Goal: Transaction & Acquisition: Purchase product/service

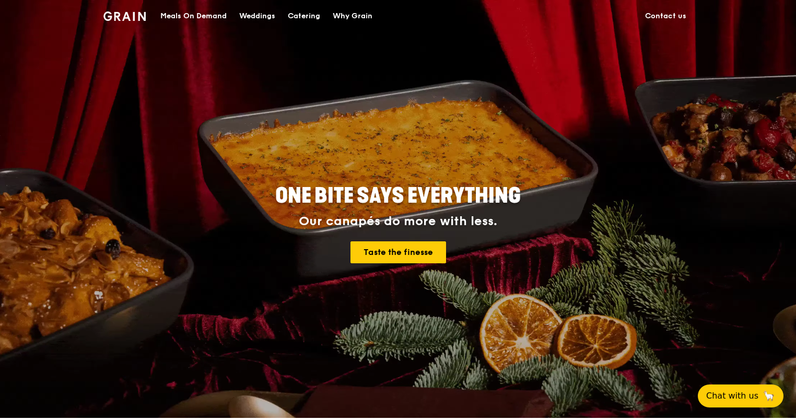
click at [176, 8] on div "Meals On Demand" at bounding box center [193, 16] width 66 height 31
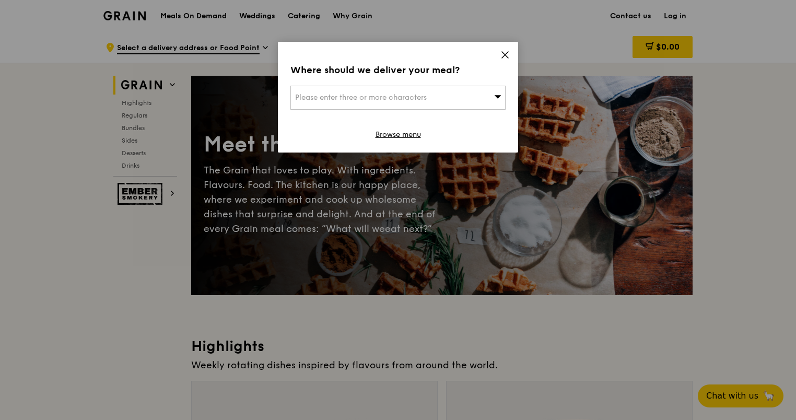
click at [377, 93] on span "Please enter three or more characters" at bounding box center [361, 97] width 132 height 9
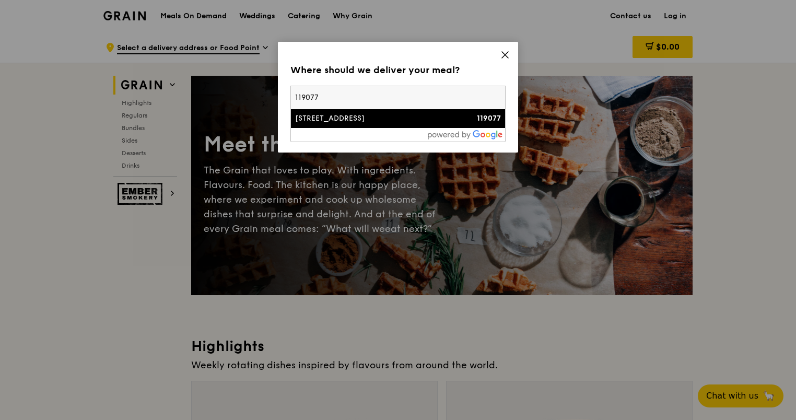
type input "119077"
click at [341, 117] on div "[STREET_ADDRESS]" at bounding box center [372, 118] width 155 height 10
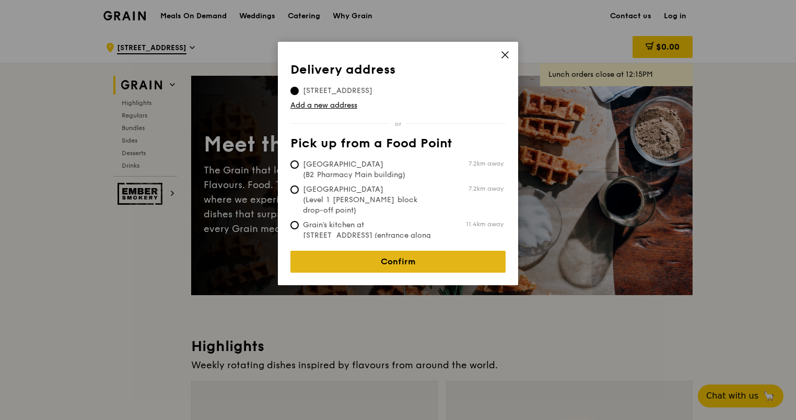
click at [426, 258] on link "Confirm" at bounding box center [398, 262] width 215 height 22
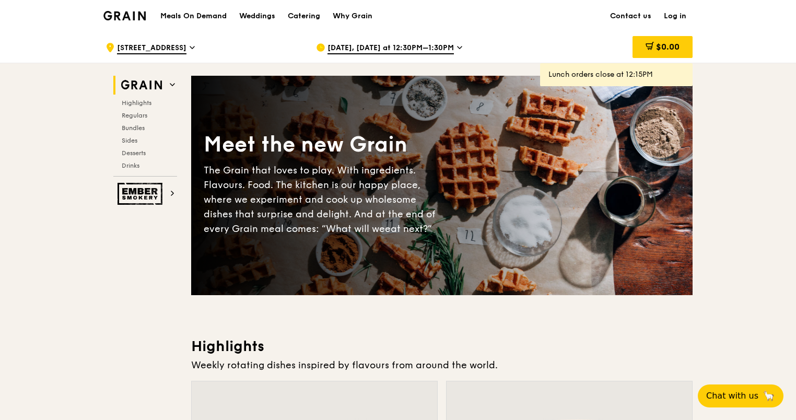
click at [442, 43] on span "[DATE], [DATE] at 12:30PM–1:30PM" at bounding box center [391, 48] width 126 height 11
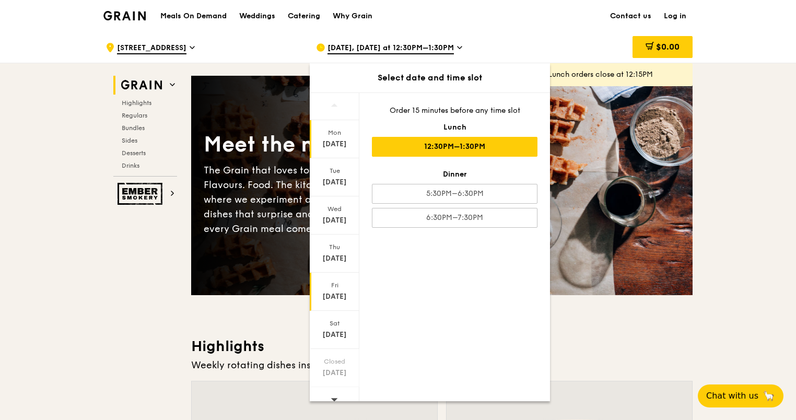
click at [338, 297] on div "[DATE]" at bounding box center [334, 297] width 47 height 10
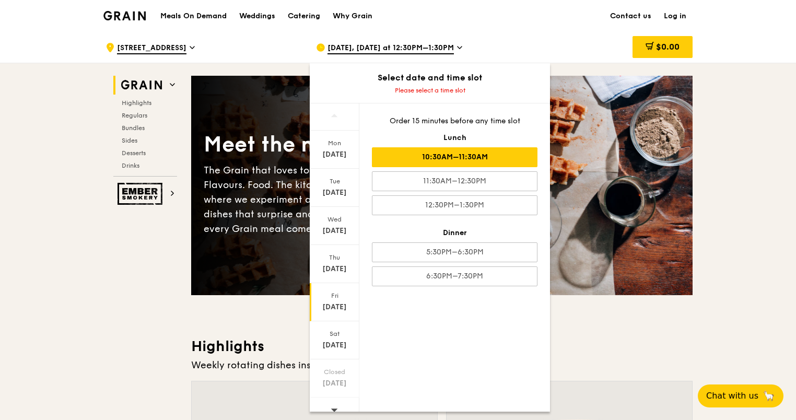
click at [469, 155] on div "10:30AM–11:30AM" at bounding box center [455, 157] width 166 height 20
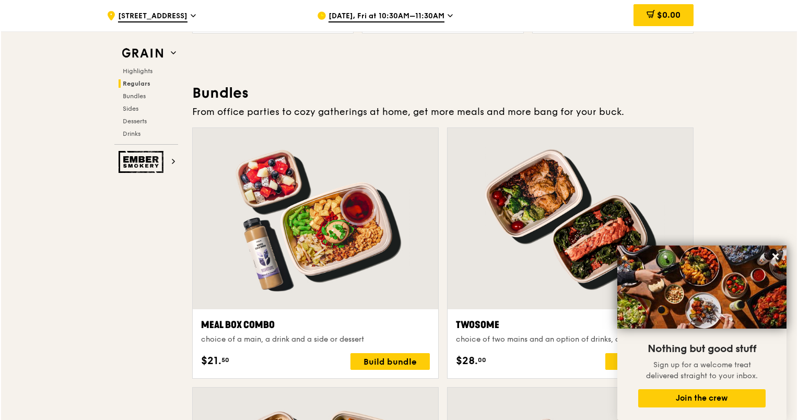
scroll to position [1568, 0]
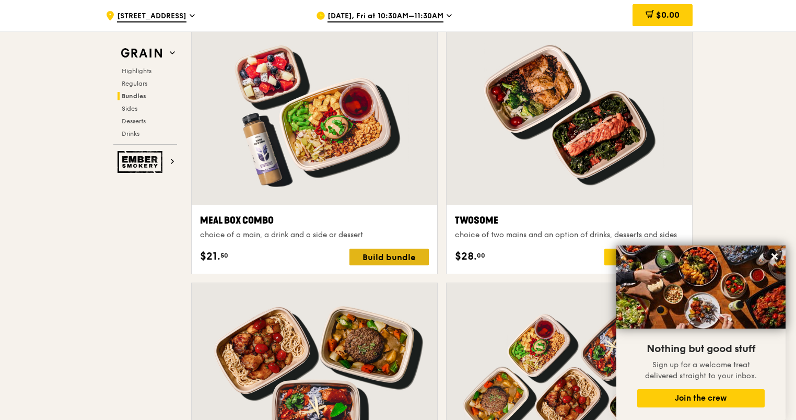
click at [370, 257] on div "Build bundle" at bounding box center [389, 257] width 79 height 17
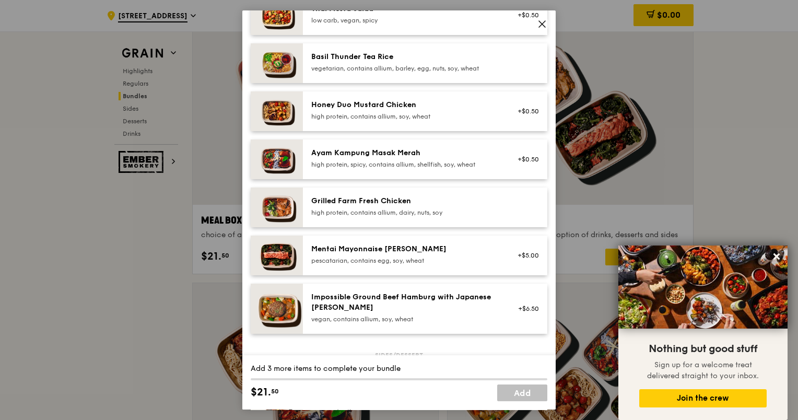
scroll to position [0, 0]
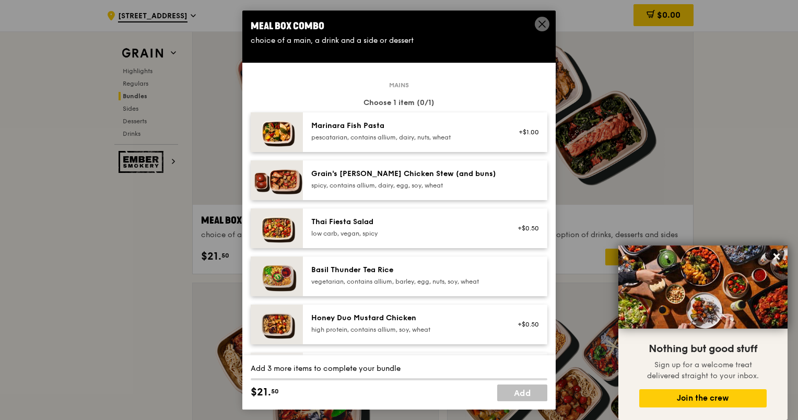
click at [539, 19] on span at bounding box center [542, 24] width 15 height 15
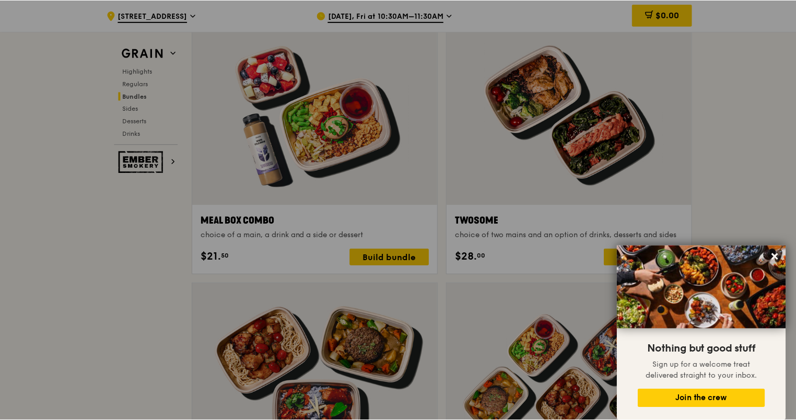
scroll to position [1568, 0]
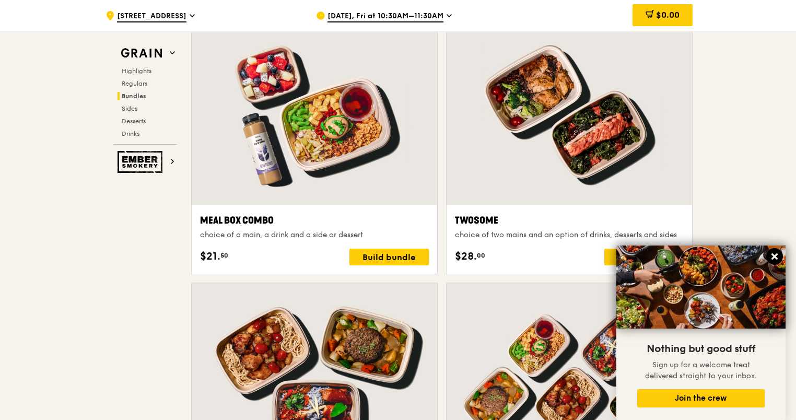
click at [777, 254] on icon at bounding box center [775, 256] width 6 height 6
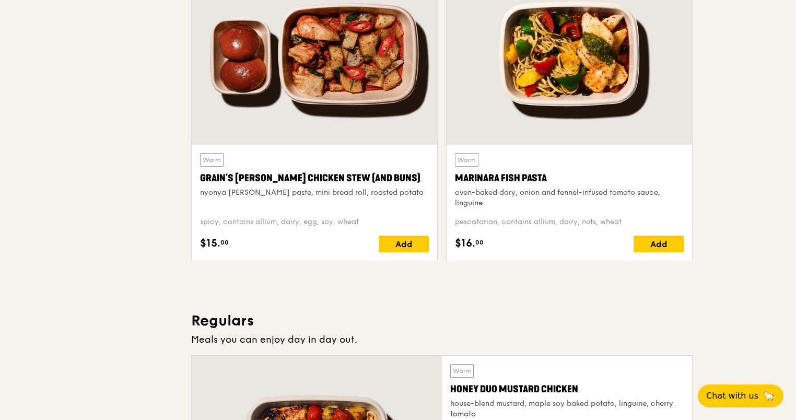
scroll to position [0, 0]
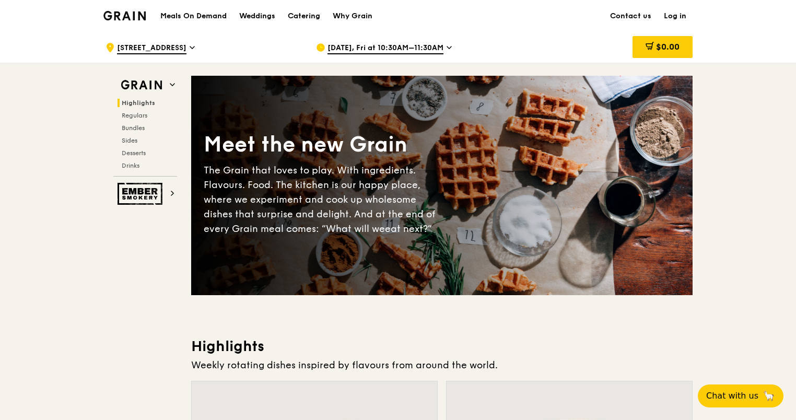
click at [676, 17] on link "Log in" at bounding box center [675, 16] width 35 height 31
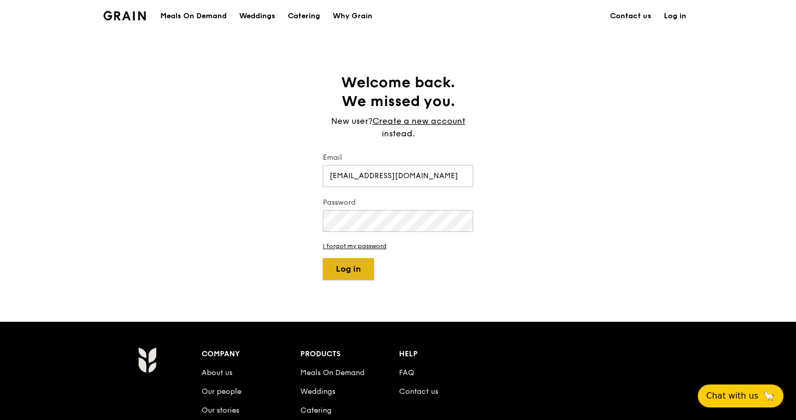
click at [349, 272] on button "Log in" at bounding box center [348, 269] width 51 height 22
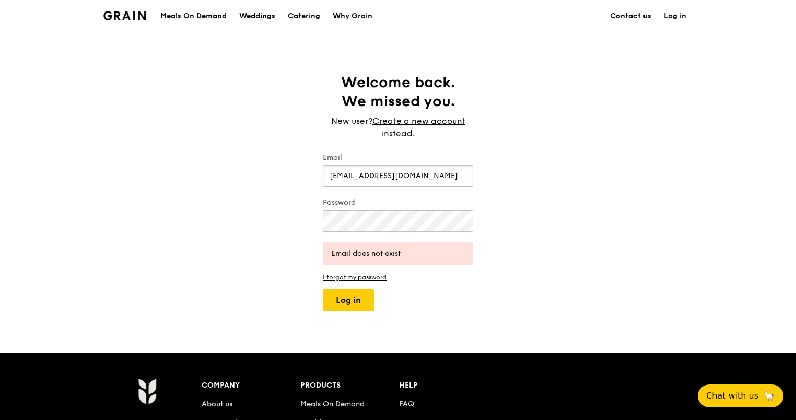
click at [357, 176] on input "[EMAIL_ADDRESS][DOMAIN_NAME]" at bounding box center [398, 176] width 150 height 22
drag, startPoint x: 359, startPoint y: 176, endPoint x: 217, endPoint y: 169, distance: 141.8
click at [217, 169] on div "Welcome back. We missed you. New user? Create a new account instead. Email [EMA…" at bounding box center [398, 192] width 796 height 238
type input "[PERSON_NAME][EMAIL_ADDRESS][DOMAIN_NAME]"
click at [340, 304] on button "Log in" at bounding box center [348, 300] width 51 height 22
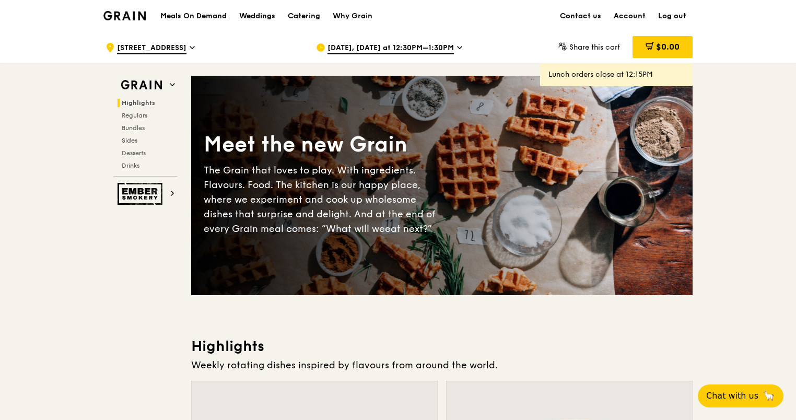
click at [457, 43] on icon at bounding box center [459, 47] width 5 height 9
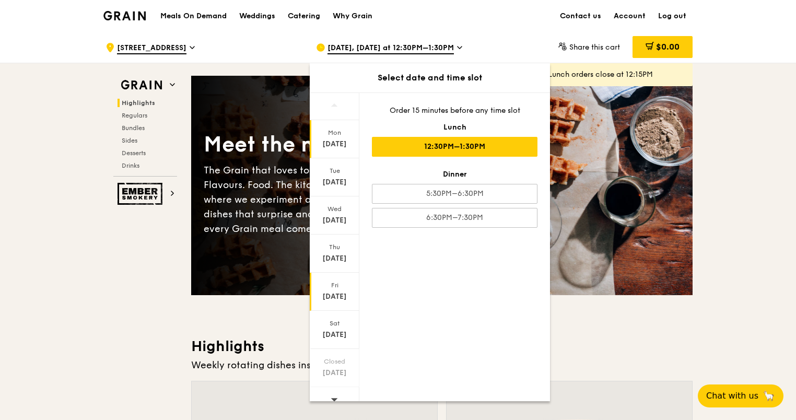
click at [327, 289] on div "[DATE]" at bounding box center [335, 292] width 50 height 38
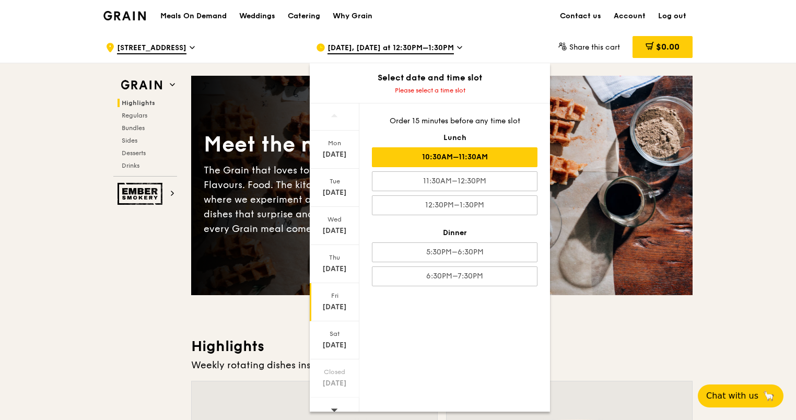
click at [458, 160] on div "10:30AM–11:30AM" at bounding box center [455, 157] width 166 height 20
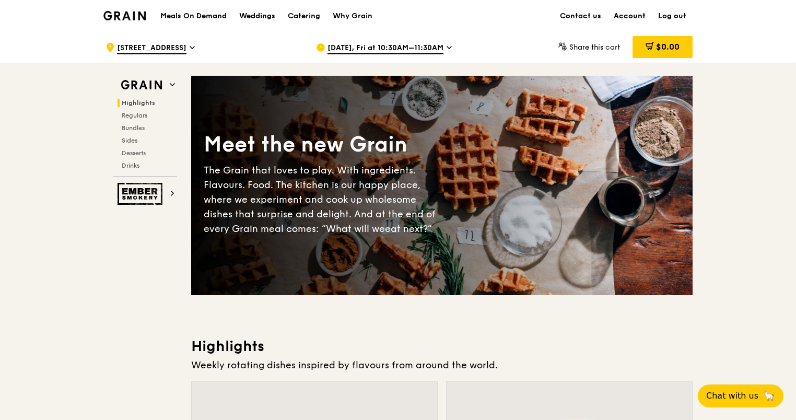
click at [619, 19] on link "Account" at bounding box center [630, 16] width 44 height 31
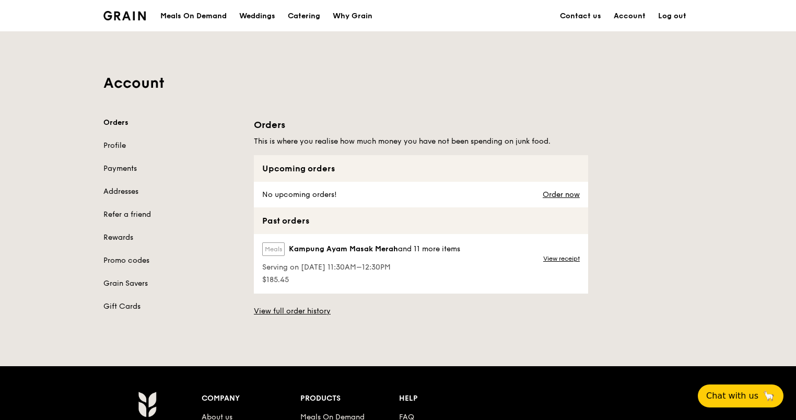
click at [627, 210] on div "Orders This is where you realise how much money you have not been spending on j…" at bounding box center [473, 217] width 451 height 199
click at [548, 257] on link "View receipt" at bounding box center [561, 258] width 37 height 8
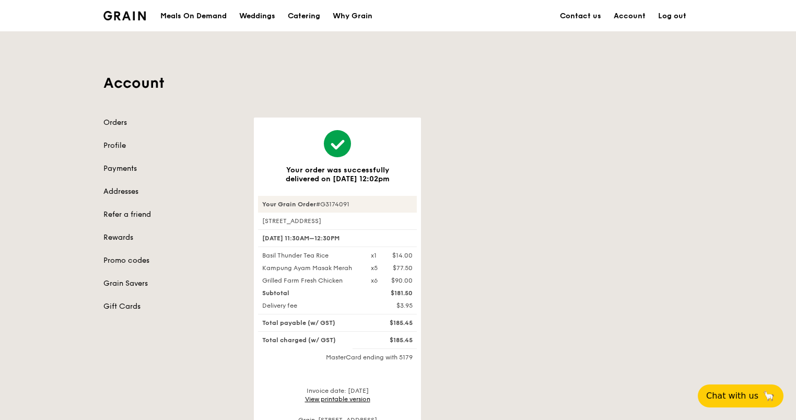
click at [136, 19] on img at bounding box center [124, 15] width 42 height 9
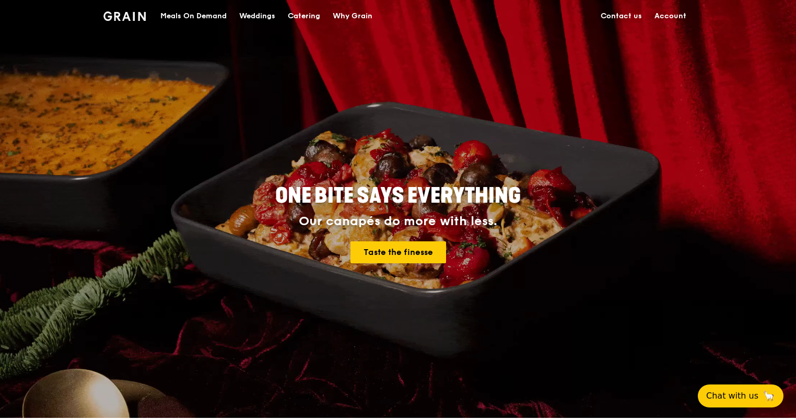
click at [201, 22] on div "Meals On Demand" at bounding box center [193, 16] width 66 height 31
